Goal: Task Accomplishment & Management: Manage account settings

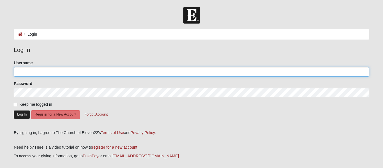
type input "Mariela524"
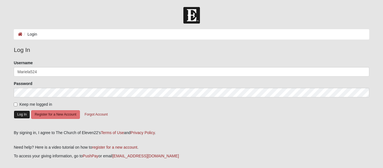
click at [21, 117] on button "Log In" at bounding box center [22, 114] width 16 height 8
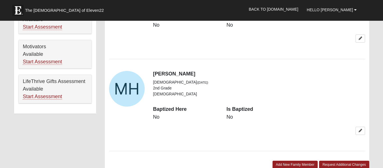
scroll to position [444, 0]
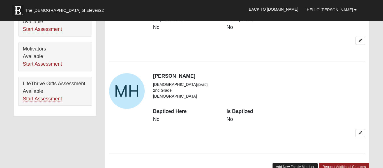
click at [297, 163] on link "Add New Family Member" at bounding box center [294, 167] width 45 height 8
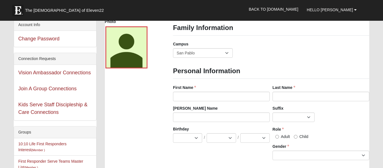
scroll to position [0, 0]
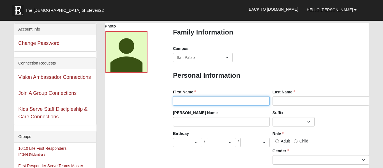
click at [196, 101] on input "First Name" at bounding box center [221, 101] width 97 height 10
type input "Vannia"
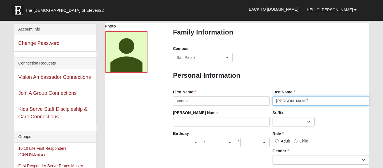
type input "Hernandez"
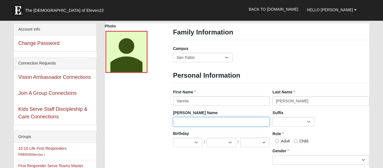
click at [192, 123] on input "Nick Name" at bounding box center [221, 122] width 97 height 10
type input "Hayna"
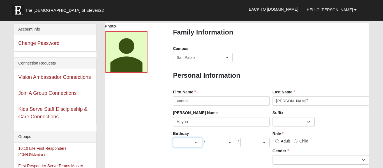
click at [193, 145] on select "Jan Feb Mar Apr May Jun Jul Aug Sep Oct Nov Dec" at bounding box center [187, 143] width 29 height 10
select select "5"
click at [173, 138] on select "Jan Feb Mar Apr May Jun Jul Aug Sep Oct Nov Dec" at bounding box center [187, 143] width 29 height 10
click at [232, 144] on select "1 2 3 4 5 6 7 8 9 10 11 12 13 14 15 16 17 18 19 20 21 22 23 24 25 26 27 28 29 3…" at bounding box center [220, 143] width 29 height 10
select select "26"
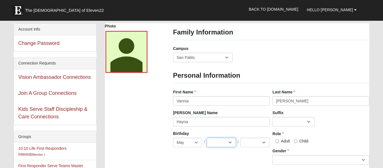
click at [206, 138] on select "1 2 3 4 5 6 7 8 9 10 11 12 13 14 15 16 17 18 19 20 21 22 23 24 25 26 27 28 29 3…" at bounding box center [220, 143] width 29 height 10
click at [255, 145] on select "2025 2024 2023 2022 2021 2020 2019 2018 2017 2016 2015 2014 2013 2012 2011 2010…" at bounding box center [254, 143] width 29 height 10
select select "1995"
click at [240, 138] on select "2025 2024 2023 2022 2021 2020 2019 2018 2017 2016 2015 2014 2013 2012 2011 2010…" at bounding box center [254, 143] width 29 height 10
click at [275, 142] on input "Adult" at bounding box center [277, 141] width 4 height 4
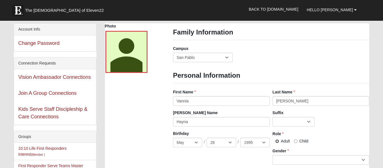
radio input "true"
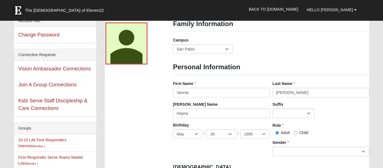
scroll to position [9, 0]
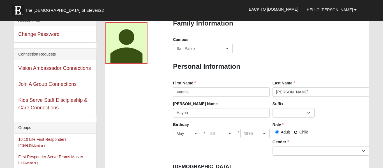
click at [295, 133] on input "Child" at bounding box center [296, 132] width 4 height 4
radio input "true"
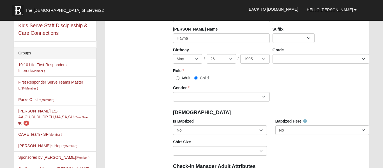
scroll to position [79, 0]
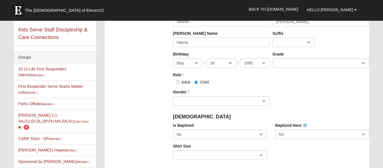
click at [179, 84] on label "Adult" at bounding box center [181, 82] width 17 height 6
click at [179, 84] on input "Adult" at bounding box center [178, 82] width 4 height 4
radio input "true"
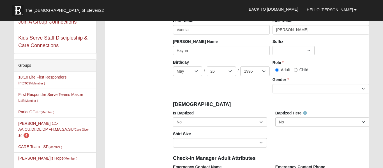
scroll to position [70, 0]
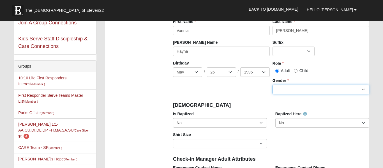
click at [305, 90] on select "Male Female" at bounding box center [320, 90] width 97 height 10
select select "Female"
click at [272, 85] on select "Male Female" at bounding box center [320, 90] width 97 height 10
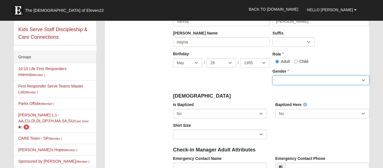
scroll to position [86, 0]
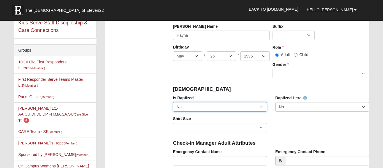
click at [254, 109] on select "No Yes" at bounding box center [220, 107] width 94 height 10
select select "True"
click at [173, 102] on select "No Yes" at bounding box center [220, 107] width 94 height 10
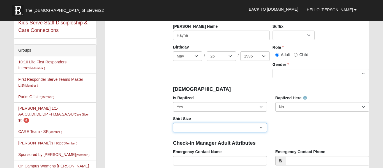
click at [259, 128] on select "Adult Small Adult Medium Adult Large Adult XL Adult XXL Adult 3XL Adult 4XL You…" at bounding box center [220, 128] width 94 height 10
select select "Adult Medium"
click at [173, 123] on select "Adult Small Adult Medium Adult Large Adult XL Adult XXL Adult 3XL Adult 4XL You…" at bounding box center [220, 128] width 94 height 10
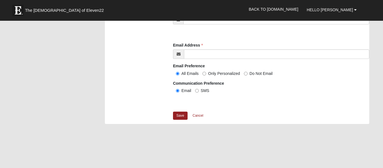
scroll to position [567, 0]
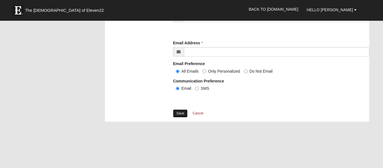
click at [183, 114] on link "Save" at bounding box center [180, 113] width 15 height 8
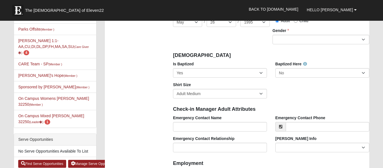
scroll to position [154, 0]
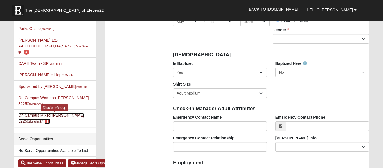
click at [58, 116] on link "On Campus Mixed Salas 32250 (Leader ) 1" at bounding box center [51, 118] width 66 height 10
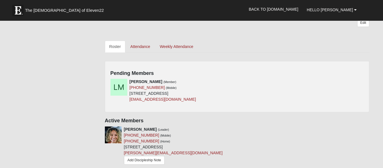
scroll to position [206, 0]
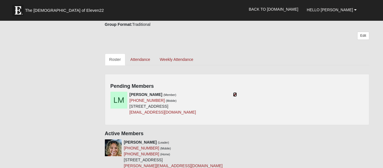
click at [233, 94] on icon at bounding box center [235, 94] width 4 height 4
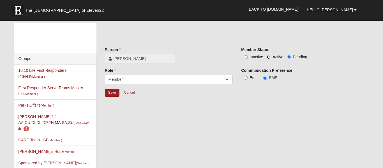
click at [269, 58] on input "Active" at bounding box center [269, 57] width 4 height 4
radio input "true"
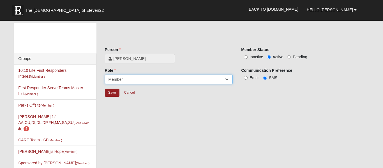
click at [229, 79] on select "Leader Coleader Coach Member Campus Lead Future Leader" at bounding box center [169, 79] width 128 height 10
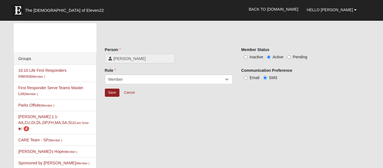
click at [266, 113] on div "Groups 10:10 Life First Responders Interest (Member ) First Responder Serve Tea…" at bounding box center [192, 121] width 364 height 196
click at [113, 94] on input "Save" at bounding box center [112, 92] width 15 height 8
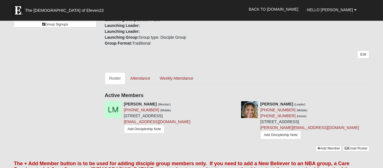
scroll to position [92, 0]
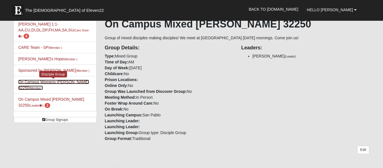
click at [34, 83] on link "On Campus Womens Armstrong 32250 (Member )" at bounding box center [53, 85] width 71 height 10
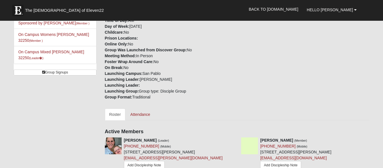
scroll to position [140, 0]
click at [143, 108] on link "Attendance" at bounding box center [140, 114] width 29 height 12
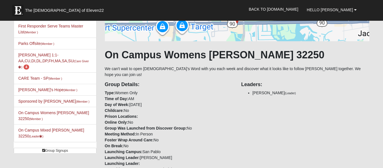
scroll to position [59, 0]
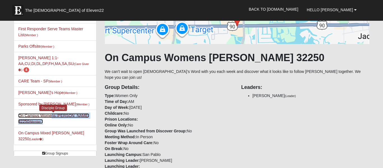
click at [10, 151] on div "Groups 10:10 Life First Responders Interest (Member ) First Responder Serve Tea…" at bounding box center [55, 62] width 91 height 196
click at [277, 125] on div "Group Details: Type: Women Only Time of Day: AM Day of Week: Wednesday Childcar…" at bounding box center [237, 130] width 272 height 101
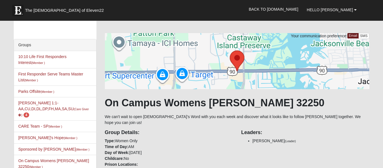
scroll to position [10, 0]
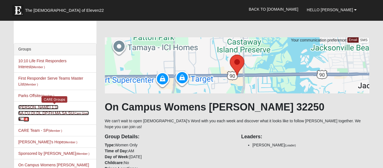
click at [38, 112] on link "Mariela Salas 1:1-AA,CU,DI,DL,DP,FH,MA,SA,SU (Care Giver ) 4" at bounding box center [53, 113] width 71 height 16
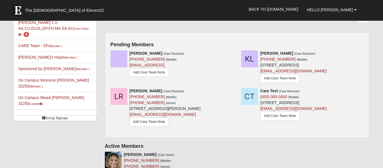
scroll to position [115, 0]
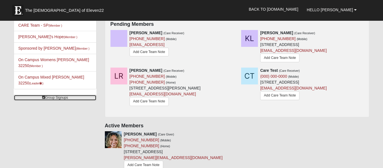
click at [62, 98] on link "Group Signups" at bounding box center [55, 98] width 82 height 6
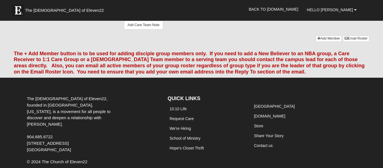
scroll to position [262, 0]
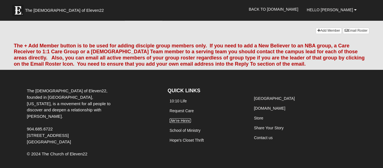
click at [176, 122] on link "We're Hiring" at bounding box center [179, 120] width 21 height 4
